Goal: Task Accomplishment & Management: Use online tool/utility

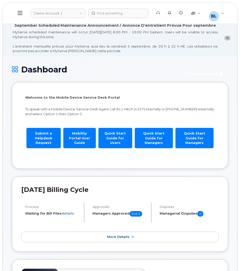
scroll to position [10, 0]
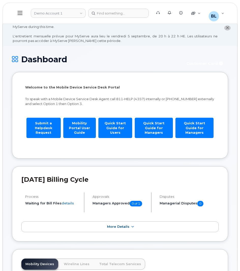
click at [56, 4] on header "Demo Account 1 Support Alerts Knowledge Base Quicklinks Suspend / Cancel Device…" at bounding box center [120, 13] width 235 height 21
drag, startPoint x: 58, startPoint y: 13, endPoint x: 56, endPoint y: 17, distance: 4.8
click at [56, 17] on link "Demo Account 1" at bounding box center [58, 13] width 55 height 9
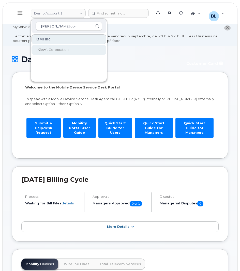
type input "kiewit cor"
click at [72, 47] on link "Kiewit Corporation" at bounding box center [68, 50] width 75 height 10
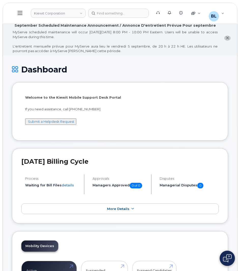
click at [177, 103] on div "Welcome to the [PERSON_NAME] Mobile Support Desk Portal If you need assistance,…" at bounding box center [119, 112] width 189 height 34
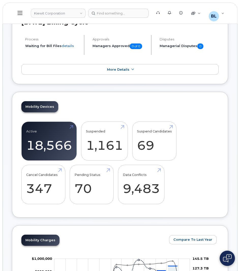
scroll to position [163, 0]
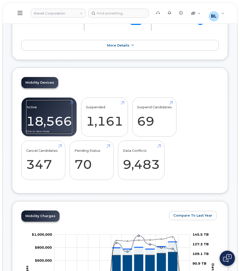
click at [45, 117] on link "Active 18,566" at bounding box center [49, 117] width 46 height 34
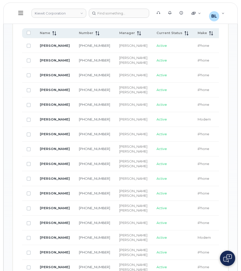
scroll to position [235, 0]
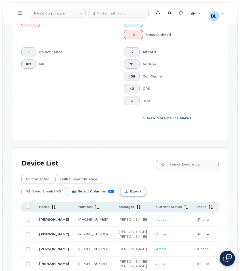
click at [133, 192] on span "Export" at bounding box center [135, 191] width 11 height 8
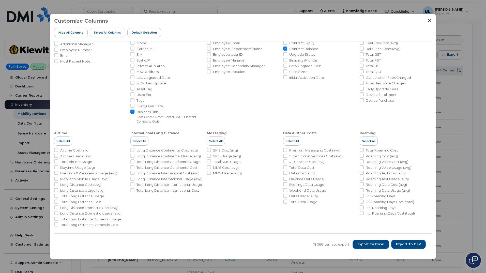
scroll to position [0, 0]
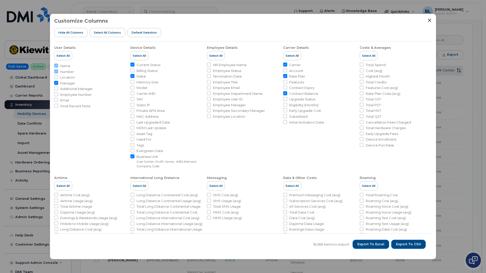
click at [233, 63] on span "HR Employee Name" at bounding box center [230, 64] width 34 height 5
click at [211, 63] on input "HR Employee Name" at bounding box center [209, 64] width 4 height 4
checkbox input "true"
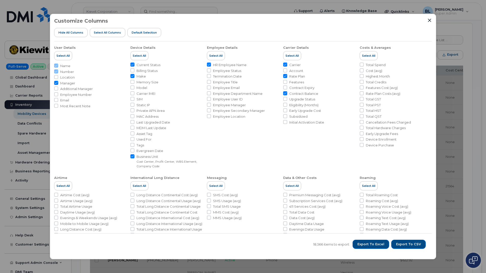
click at [239, 69] on span "Employee Status" at bounding box center [227, 70] width 28 height 5
click at [211, 69] on input "Employee Status" at bounding box center [209, 70] width 4 height 4
checkbox input "true"
click at [220, 56] on span "Select All" at bounding box center [215, 56] width 13 height 4
checkbox input "true"
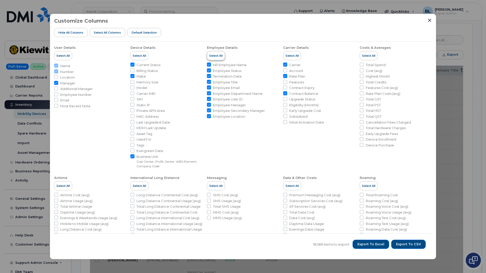
checkbox input "true"
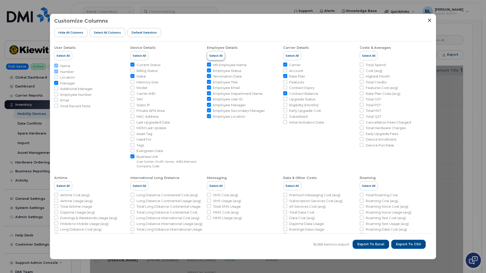
checkbox input "true"
click at [240, 245] on button "Export to CSV" at bounding box center [408, 244] width 35 height 9
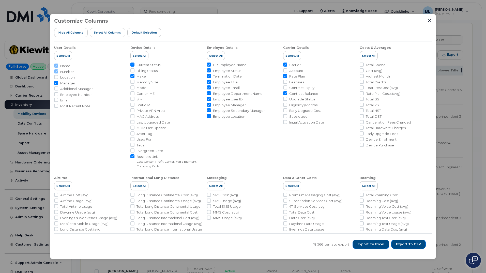
click at [222, 247] on div "18,566 items to export Export to Excel Export to CSV" at bounding box center [242, 244] width 377 height 22
click at [240, 70] on input "Account" at bounding box center [285, 70] width 4 height 4
checkbox input "true"
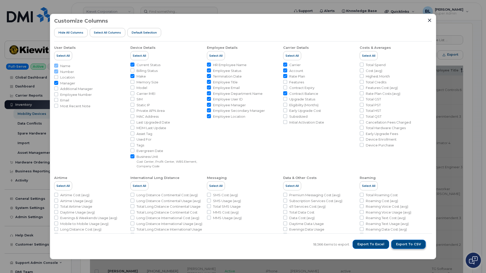
click at [240, 246] on span "Export to CSV" at bounding box center [408, 244] width 25 height 5
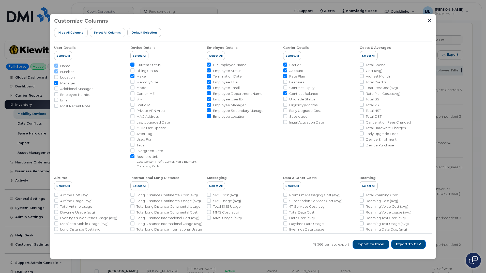
click at [240, 250] on div "18,566 items to export Export to Excel Export to CSV" at bounding box center [242, 244] width 377 height 22
